Goal: Transaction & Acquisition: Purchase product/service

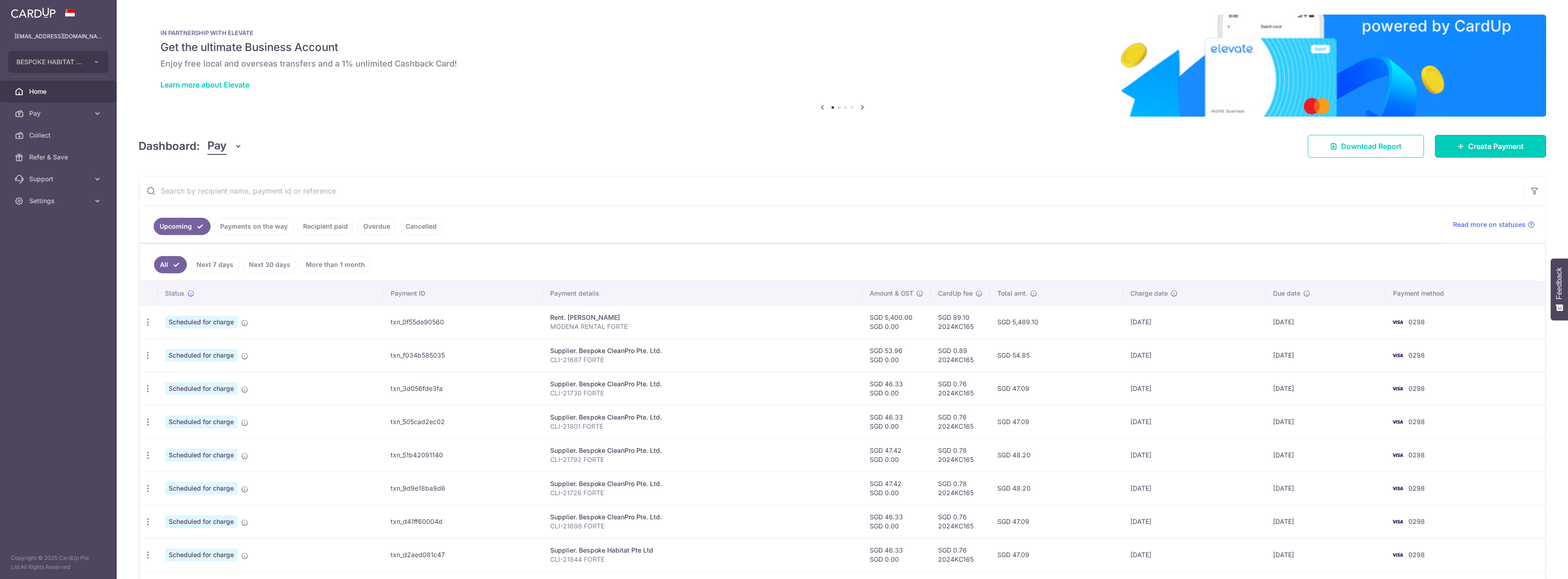
click at [1468, 148] on span "Create Payment" at bounding box center [1496, 146] width 55 height 11
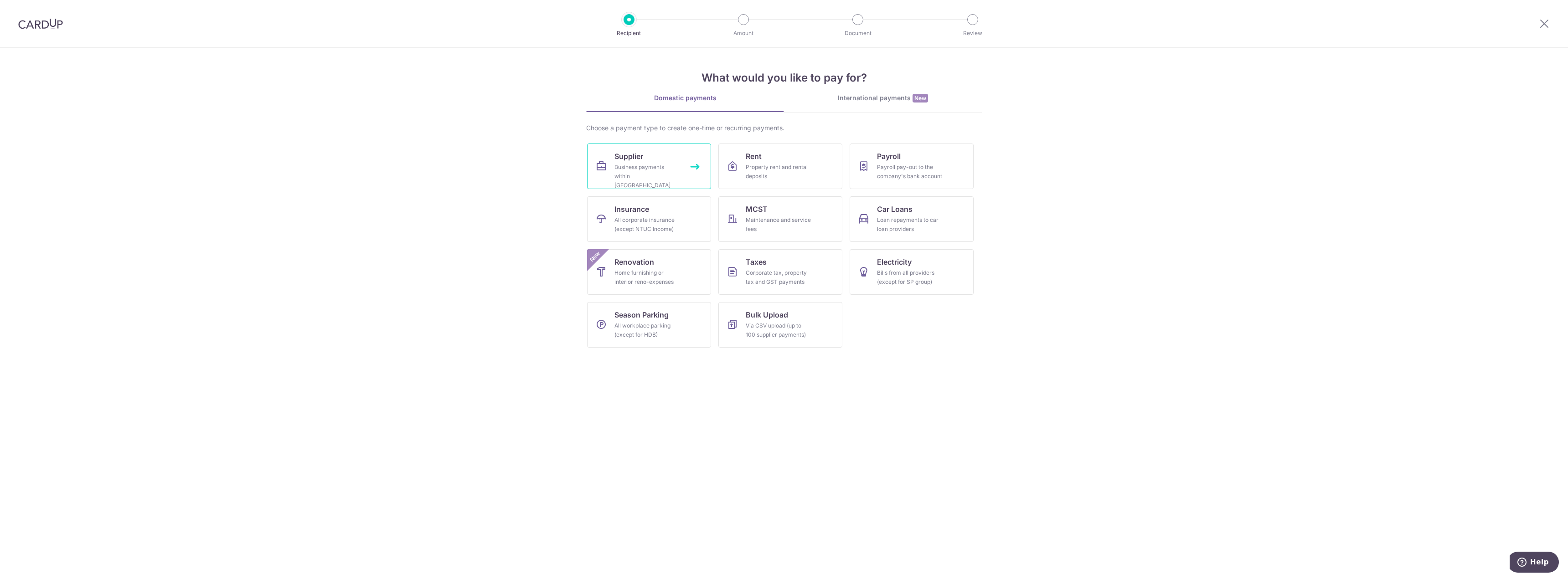
click at [653, 168] on div "Business payments within Singapore" at bounding box center [647, 176] width 66 height 27
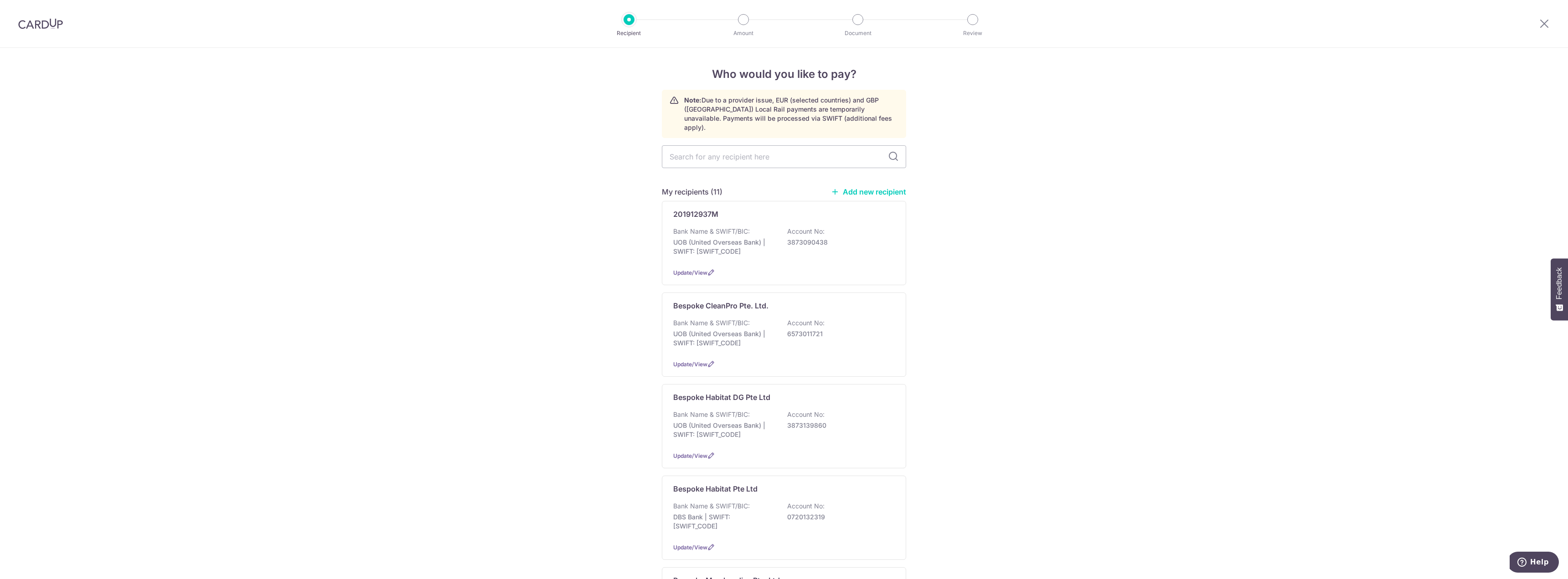
click at [747, 145] on input "text" at bounding box center [783, 156] width 244 height 23
type input "clean"
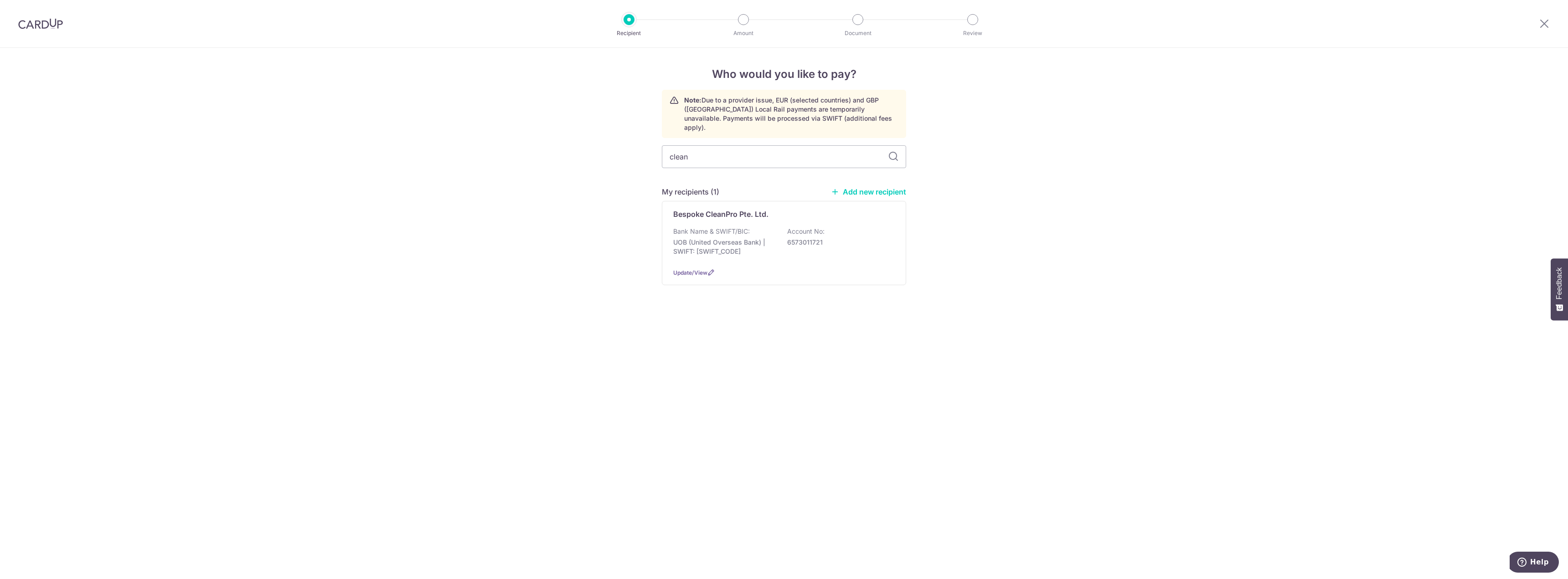
click at [738, 217] on div "Bespoke CleanPro Pte. Ltd. Bank Name & SWIFT/BIC: UOB (United Overseas Bank) | …" at bounding box center [783, 243] width 244 height 85
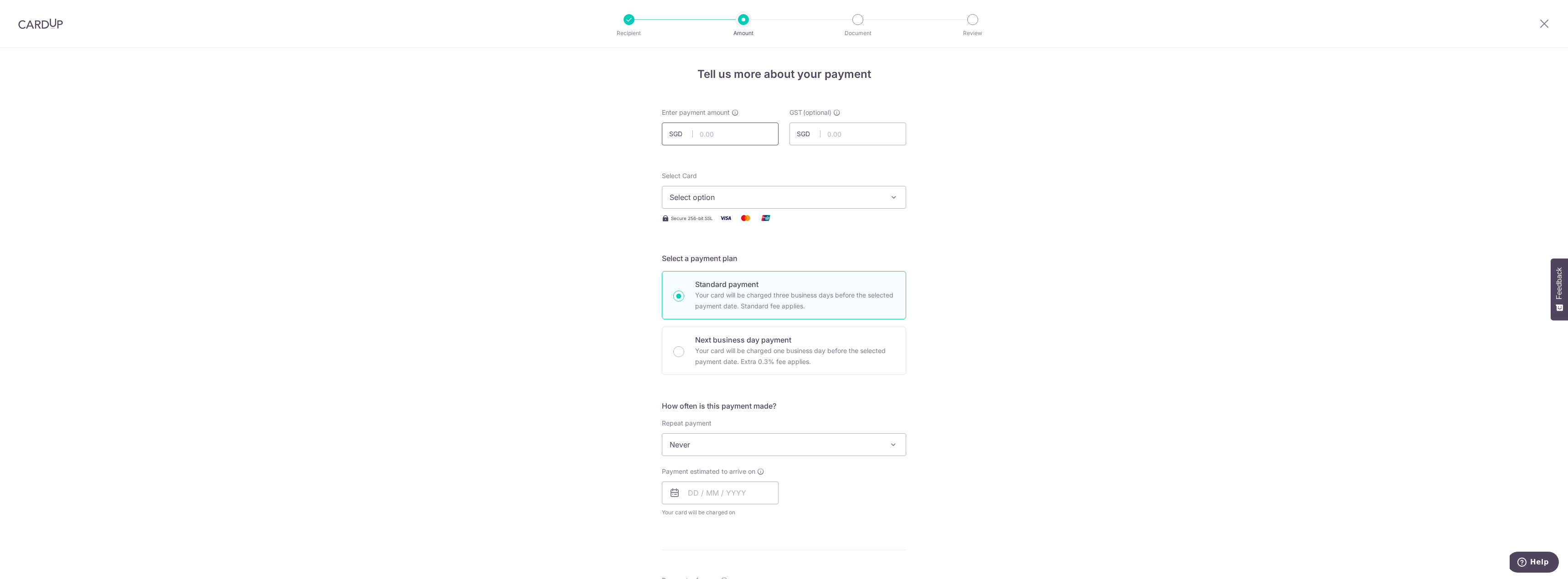
click at [725, 136] on input "text" at bounding box center [720, 133] width 117 height 23
type input "228.90"
drag, startPoint x: 981, startPoint y: 180, endPoint x: 905, endPoint y: 192, distance: 76.9
click at [979, 181] on div "Tell us more about your payment Enter payment amount SGD 228.90 228.90 GST (opt…" at bounding box center [784, 490] width 1568 height 885
drag, startPoint x: 822, startPoint y: 190, endPoint x: 805, endPoint y: 209, distance: 25.5
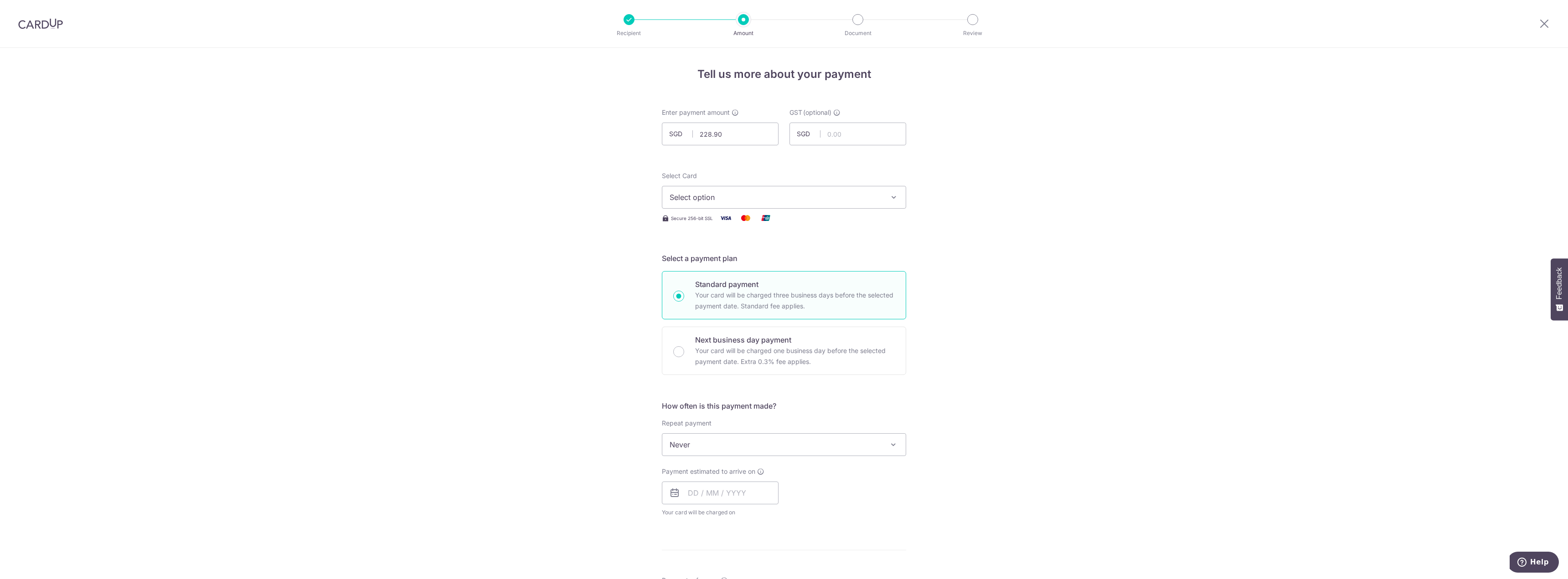
click at [822, 190] on button "Select option" at bounding box center [783, 197] width 244 height 23
drag, startPoint x: 740, startPoint y: 260, endPoint x: 776, endPoint y: 268, distance: 36.9
click at [741, 260] on span "**** 0298" at bounding box center [784, 262] width 229 height 11
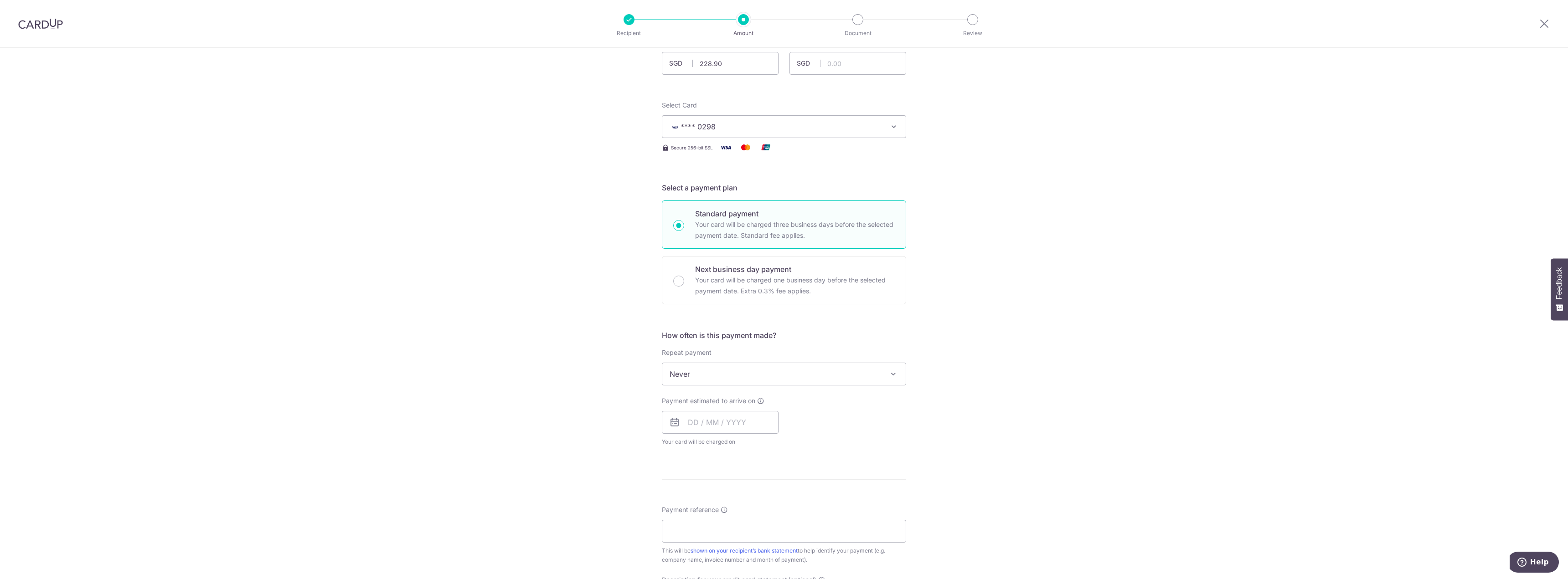
scroll to position [227, 0]
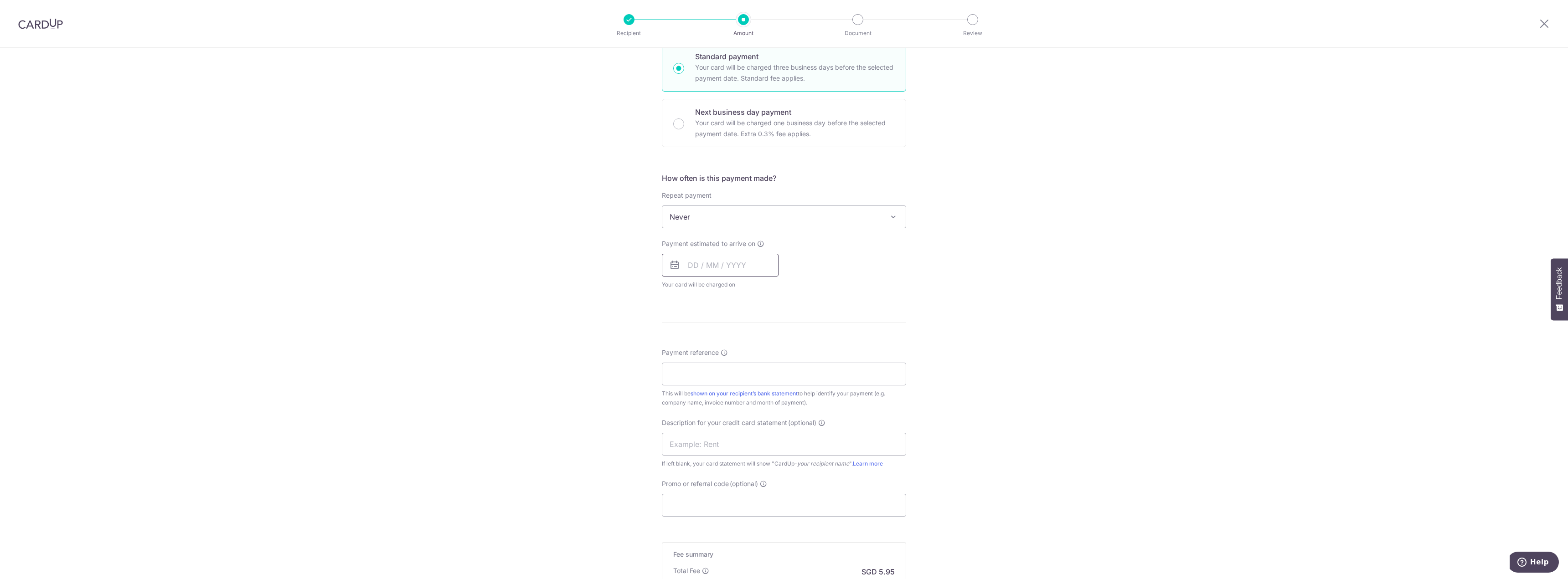
click at [680, 262] on input "text" at bounding box center [720, 265] width 117 height 23
click at [772, 348] on link "12" at bounding box center [772, 348] width 15 height 15
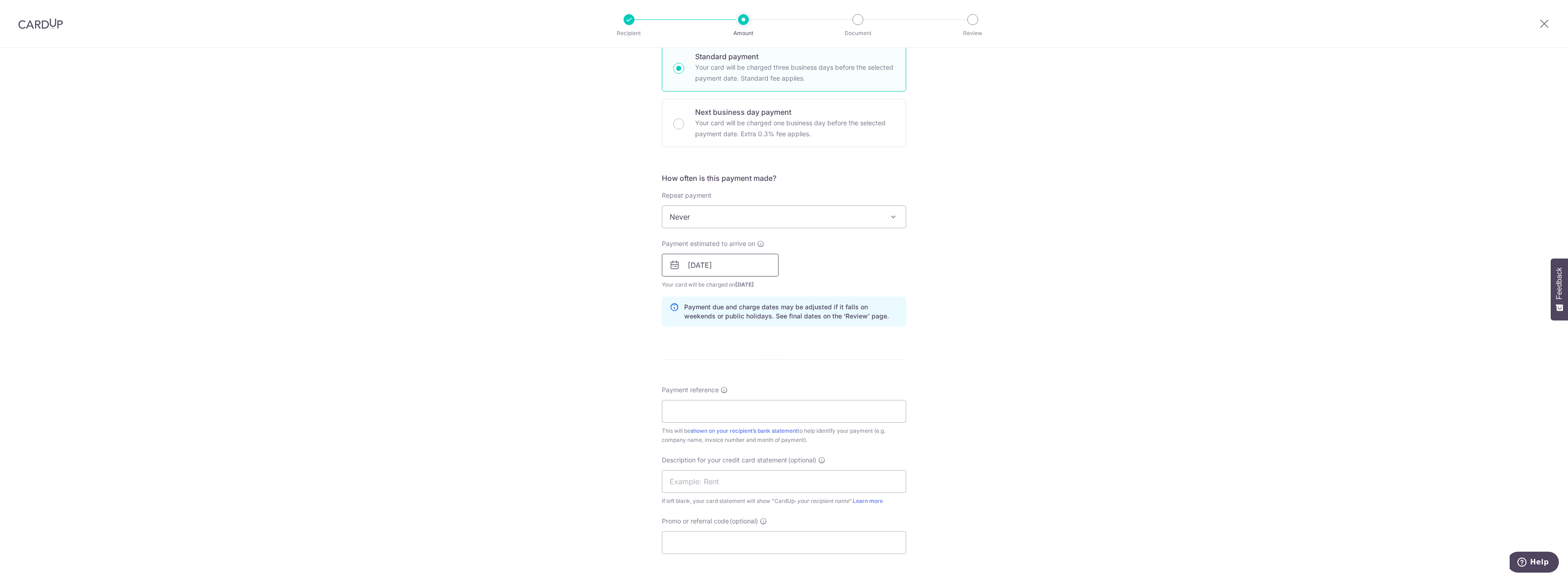
click at [693, 262] on input "12/09/2025" at bounding box center [720, 265] width 117 height 23
drag, startPoint x: 710, startPoint y: 364, endPoint x: 845, endPoint y: 305, distance: 147.3
click at [710, 364] on link "16" at bounding box center [717, 366] width 15 height 15
type input "[DATE]"
click at [769, 414] on input "Payment reference" at bounding box center [783, 411] width 244 height 23
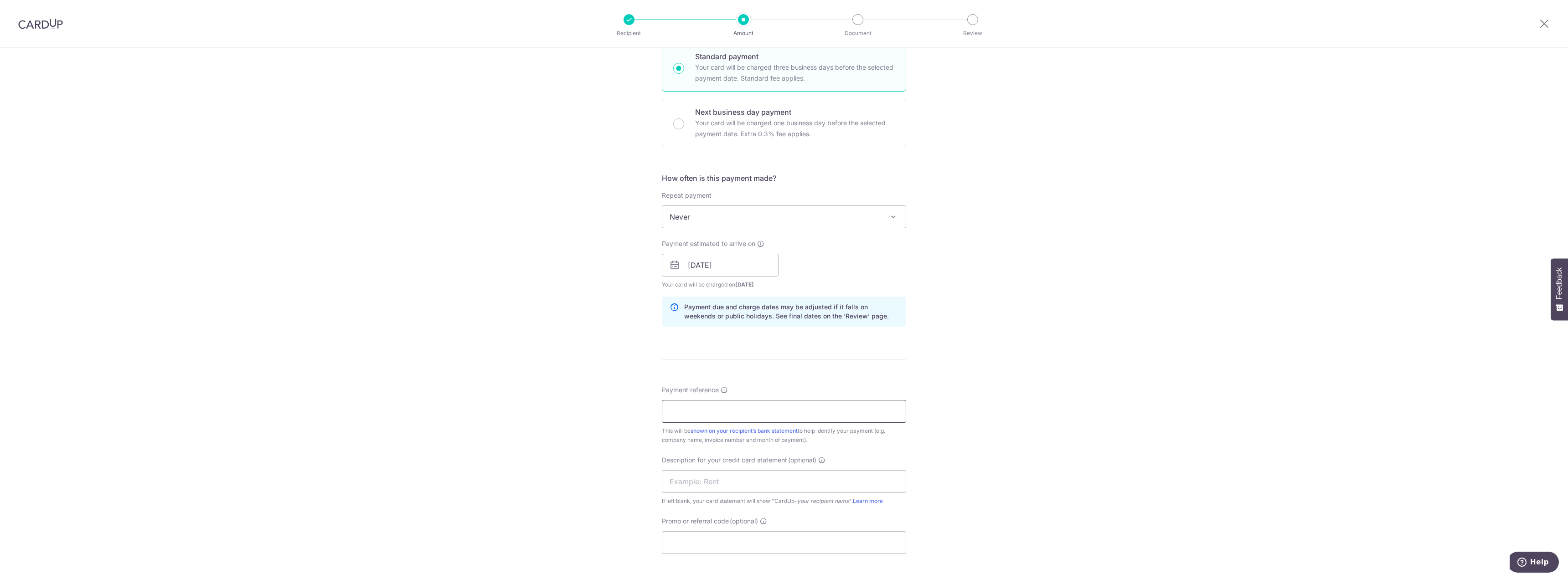
paste input "CLI-21867"
type input "CLI-21867 FORTE"
click at [736, 480] on input "text" at bounding box center [783, 481] width 244 height 23
drag, startPoint x: 891, startPoint y: 383, endPoint x: 824, endPoint y: 394, distance: 67.9
click at [891, 383] on form "Enter payment amount SGD 228.90 228.90 GST (optional) SGD Select Card **** 0298…" at bounding box center [783, 290] width 244 height 819
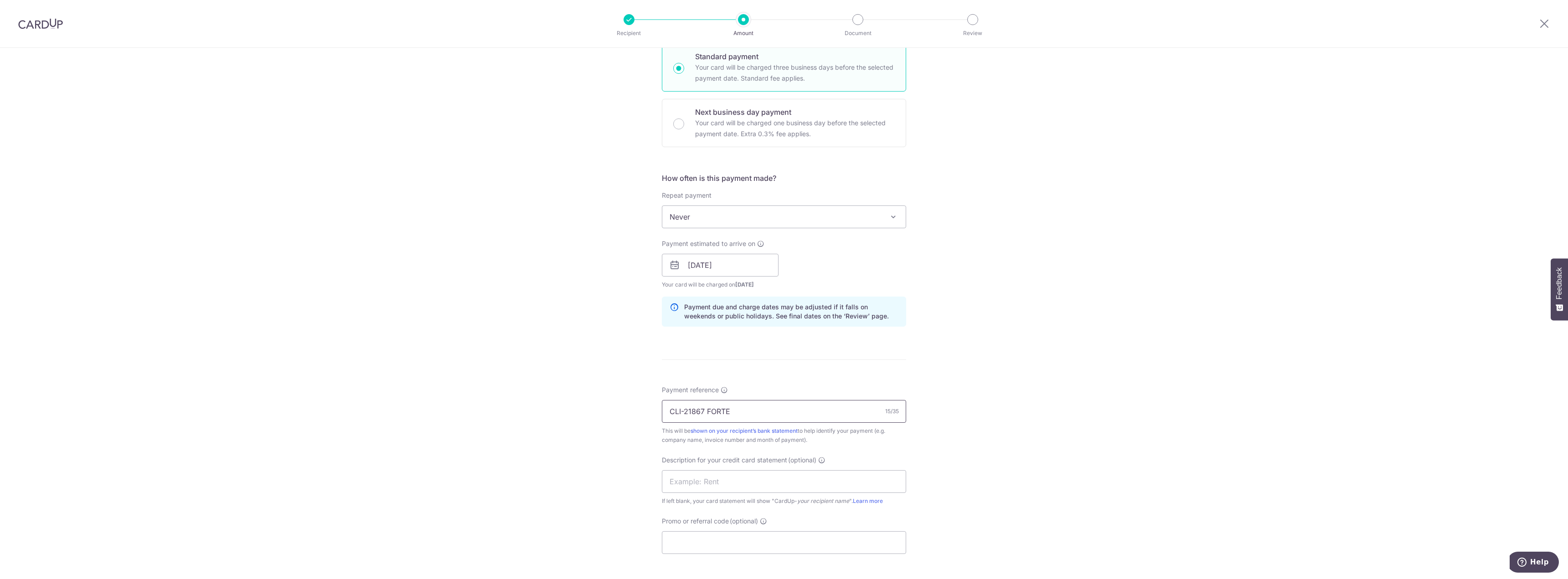
drag, startPoint x: 748, startPoint y: 411, endPoint x: 553, endPoint y: 414, distance: 195.0
click at [553, 414] on div "Tell us more about your payment Enter payment amount SGD 228.90 228.90 GST (opt…" at bounding box center [784, 281] width 1568 height 922
click at [693, 480] on input "text" at bounding box center [783, 481] width 244 height 23
paste input "CLI-21867 FORTE"
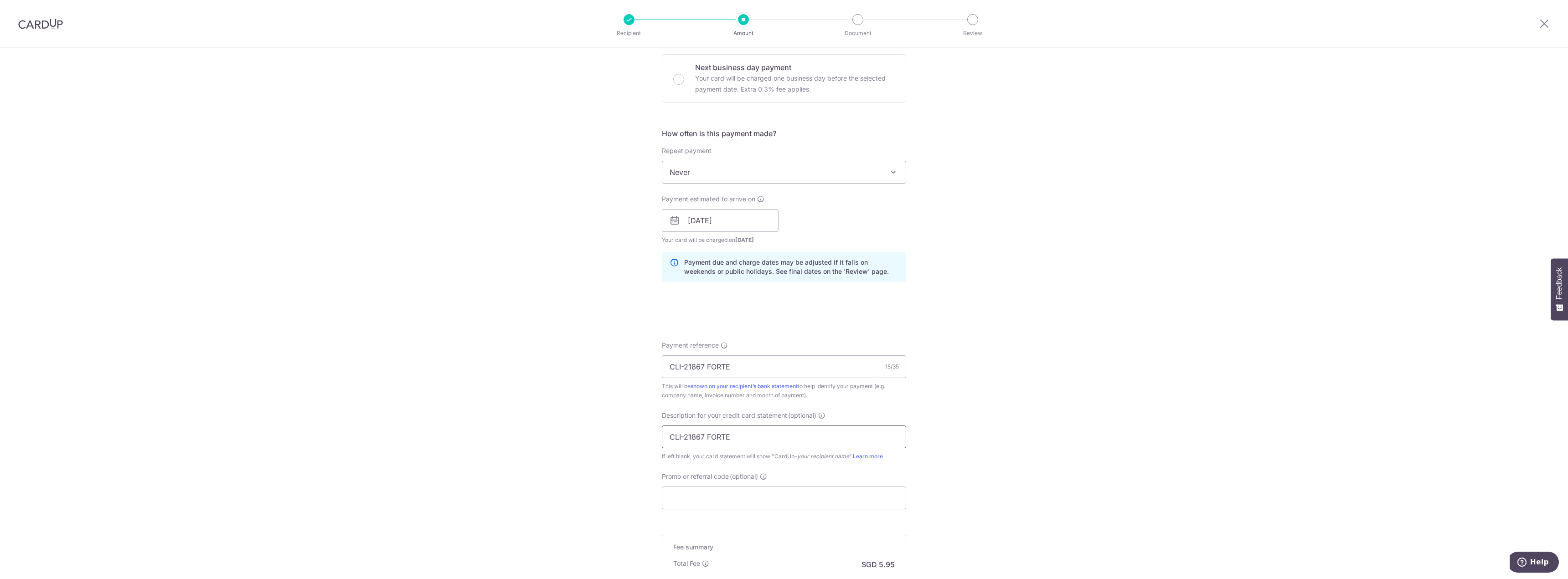
scroll to position [273, 0]
click at [682, 436] on input "CLI-21867 FORTE" at bounding box center [783, 435] width 244 height 23
type input "CLI21867 FORTE"
click at [723, 499] on input "Promo or referral code (optional)" at bounding box center [783, 496] width 244 height 23
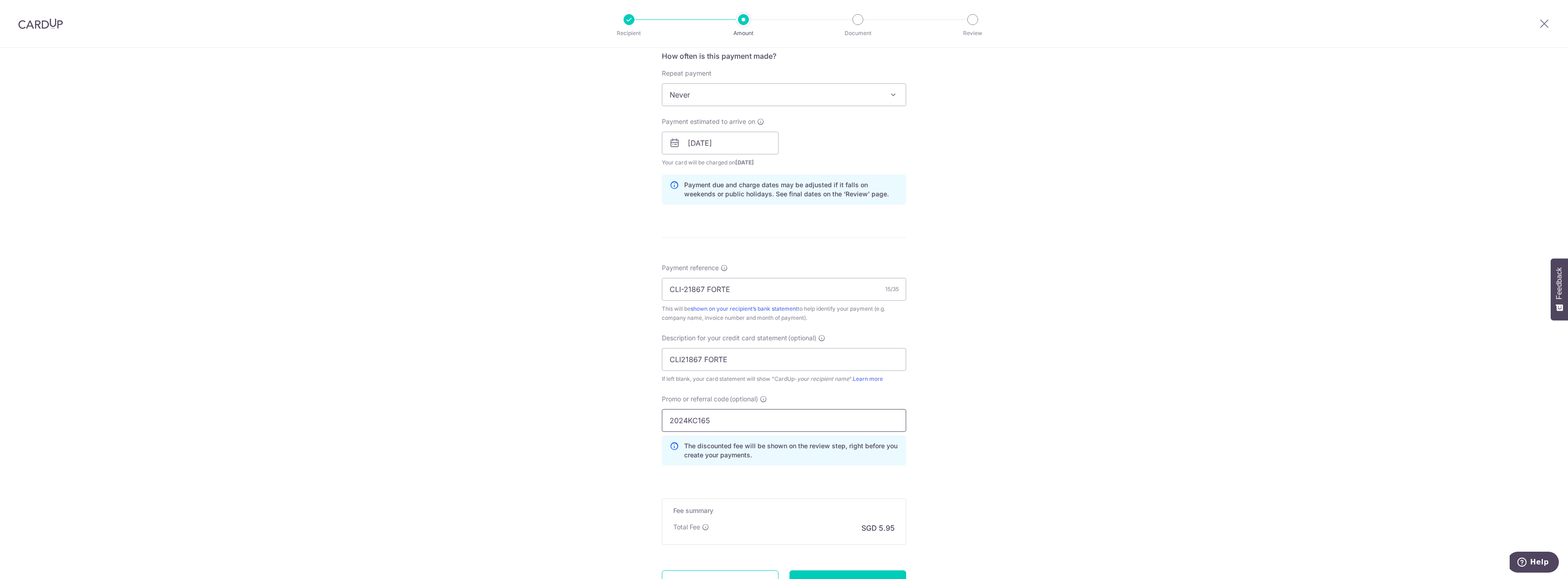
scroll to position [432, 0]
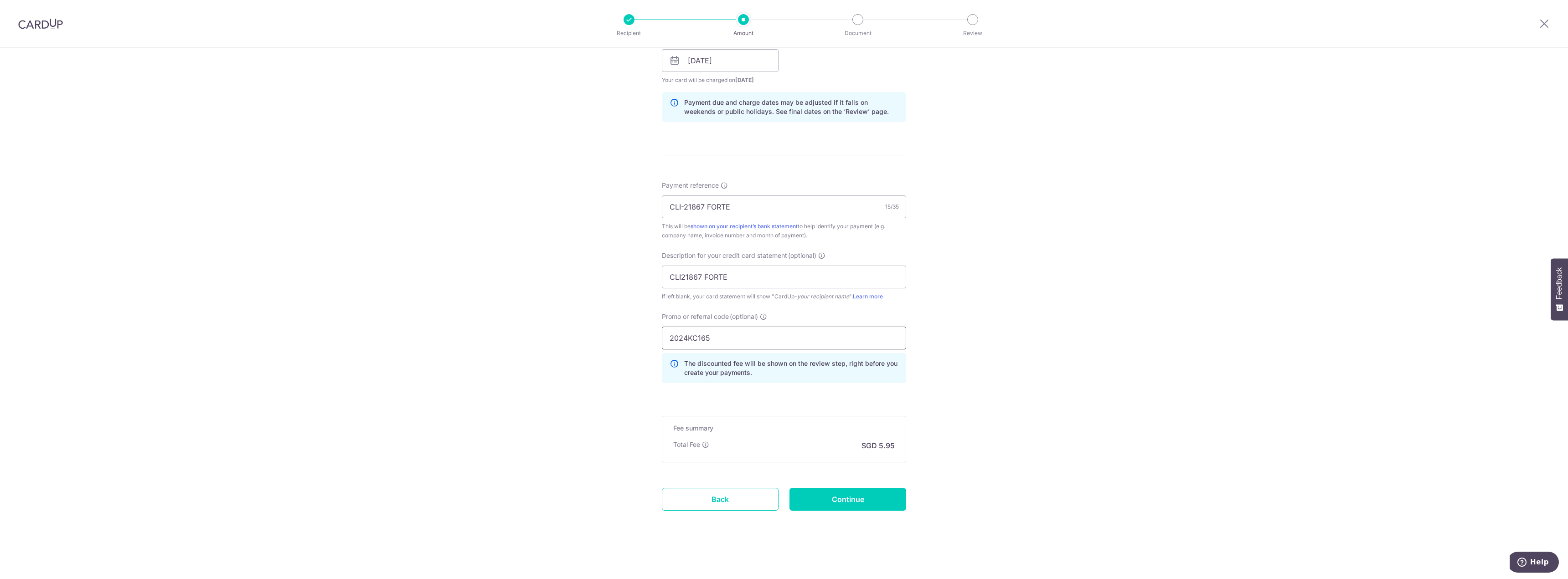
type input "2024KC165"
click at [856, 494] on input "Continue" at bounding box center [848, 499] width 117 height 23
type input "Create Schedule"
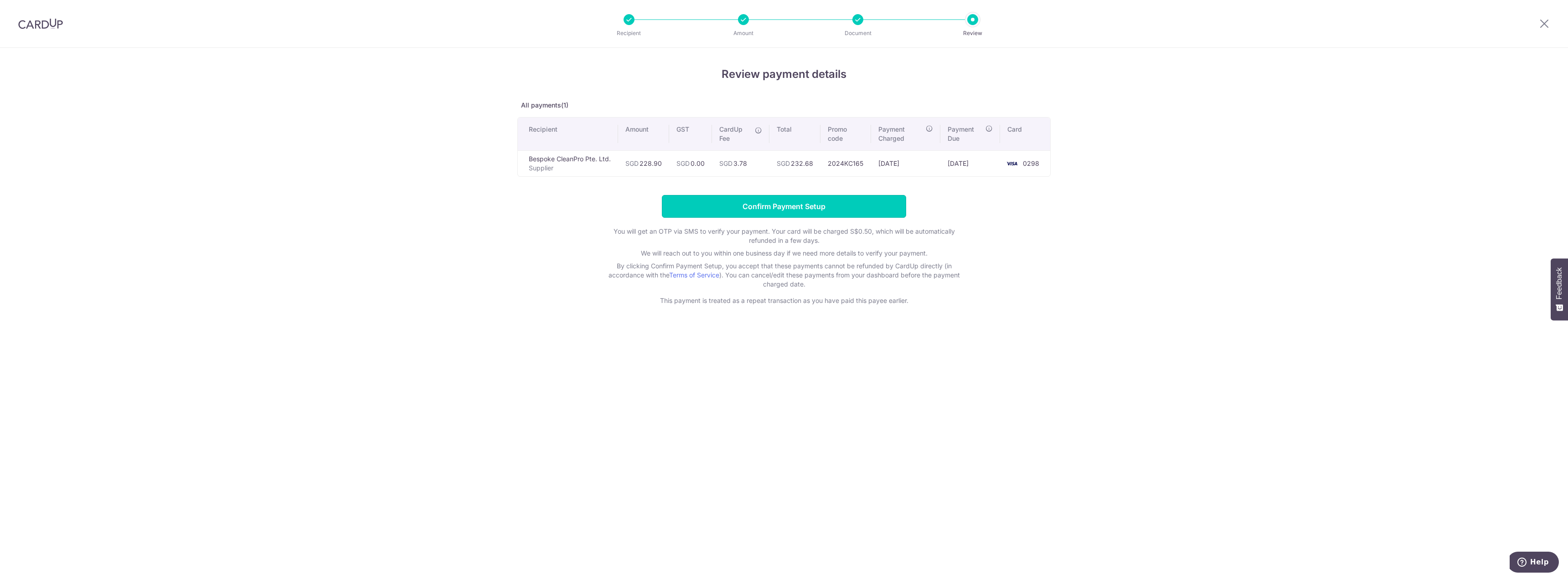
click at [817, 206] on input "Confirm Payment Setup" at bounding box center [783, 206] width 244 height 23
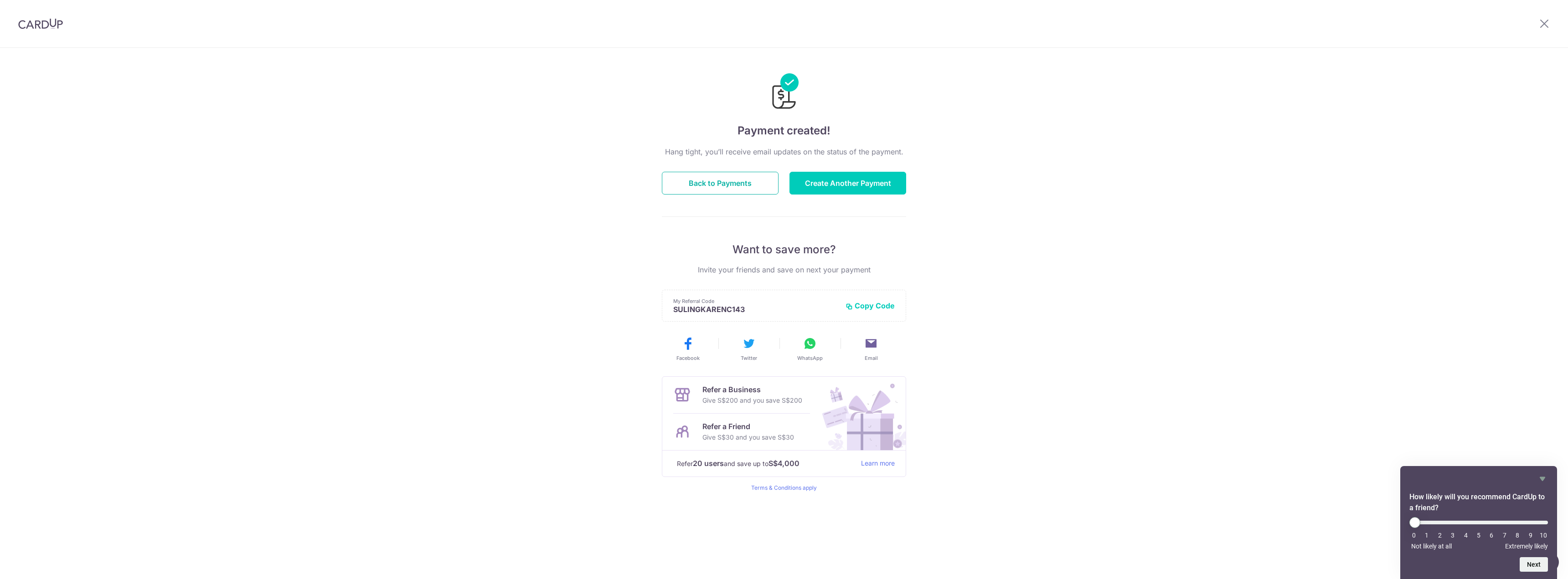
click at [755, 186] on button "Back to Payments" at bounding box center [720, 182] width 117 height 23
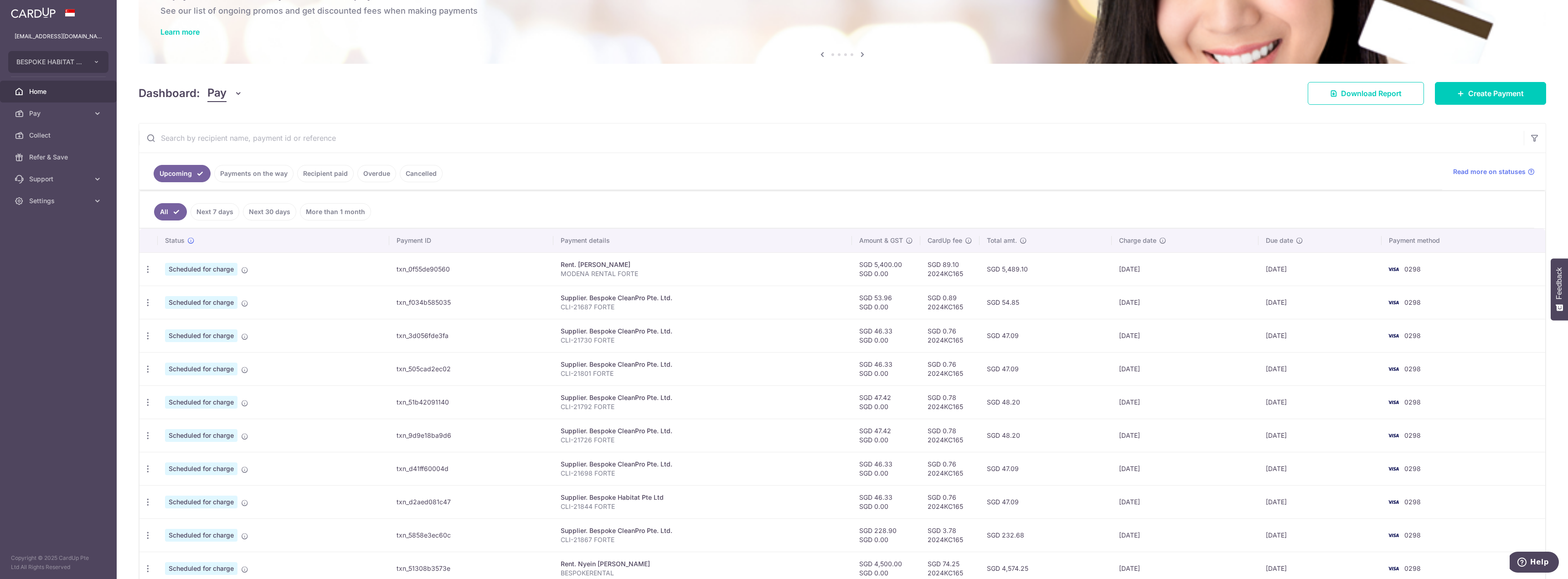
scroll to position [125, 0]
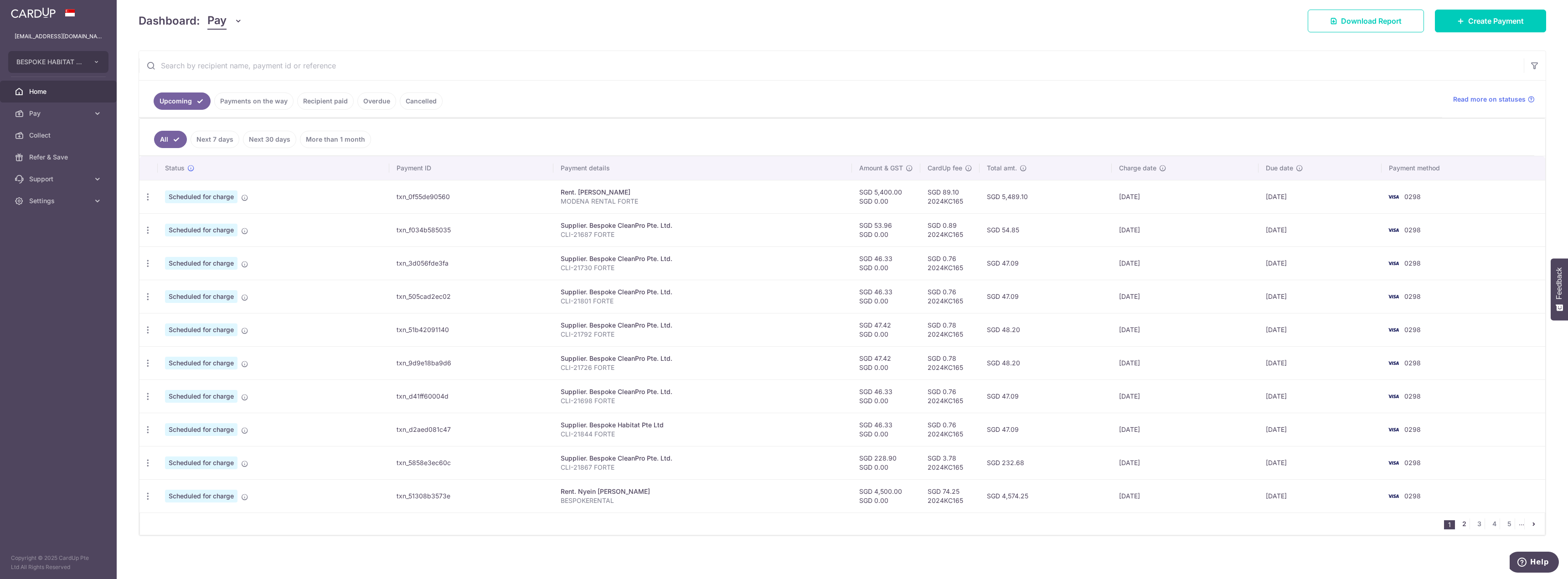
click at [1461, 525] on link "2" at bounding box center [1464, 524] width 11 height 11
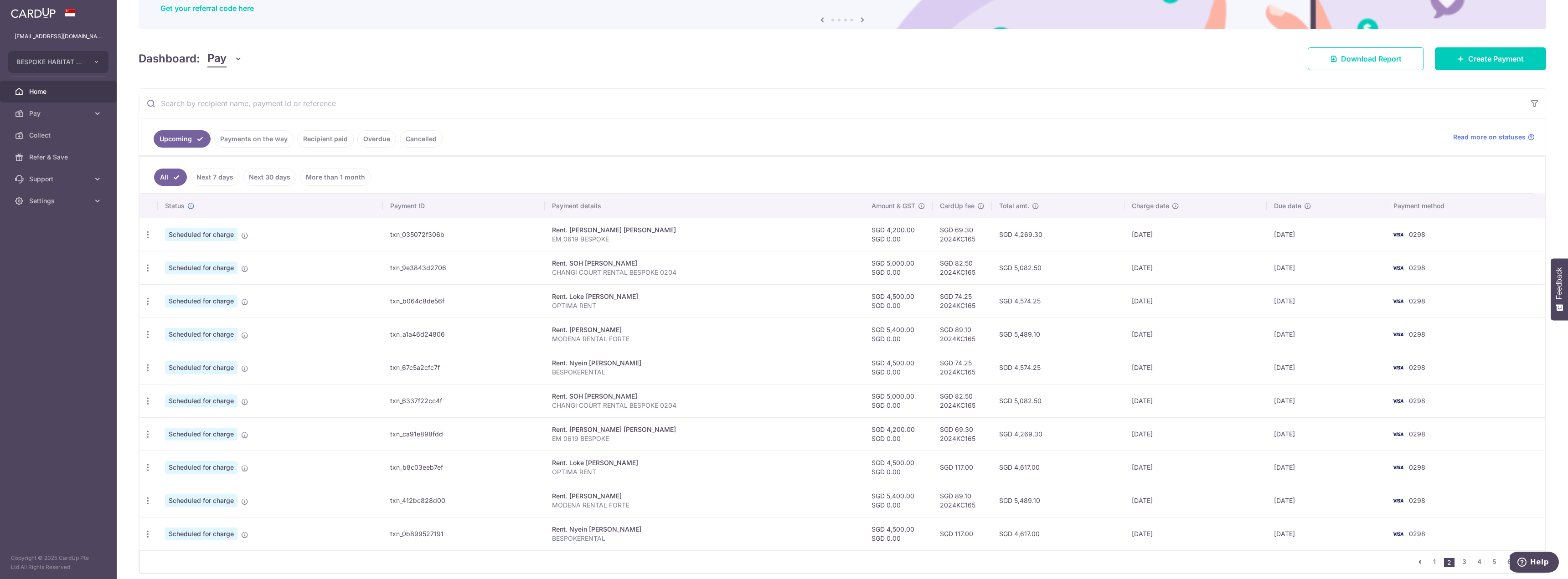
scroll to position [91, 0]
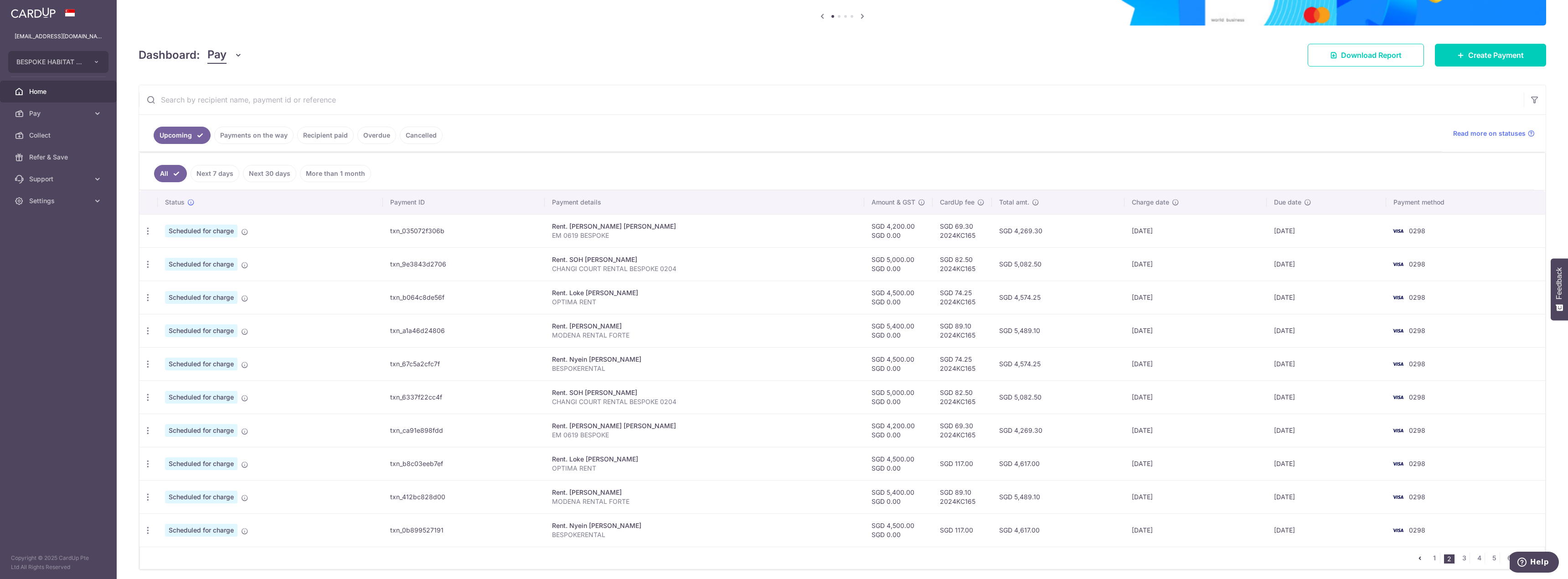
click at [962, 141] on ul "Upcoming Payments on the way Recipient paid Overdue Cancelled" at bounding box center [790, 133] width 1303 height 37
